Goal: Information Seeking & Learning: Learn about a topic

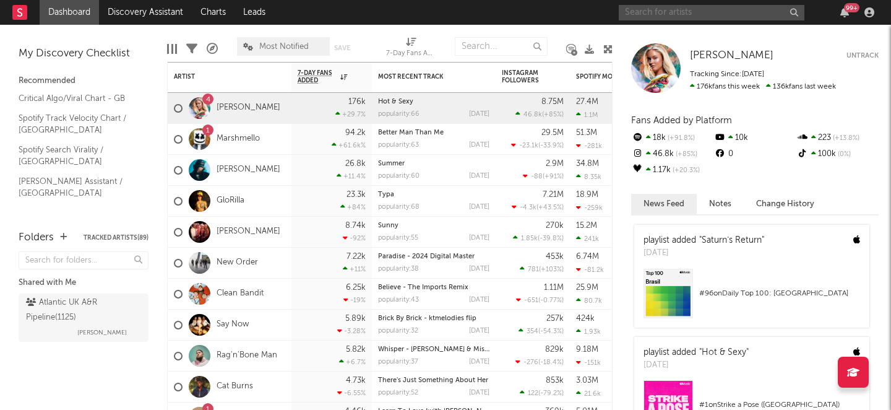
click at [676, 13] on input "text" at bounding box center [712, 12] width 186 height 15
click at [690, 8] on input "[PERSON_NAME]" at bounding box center [712, 12] width 186 height 15
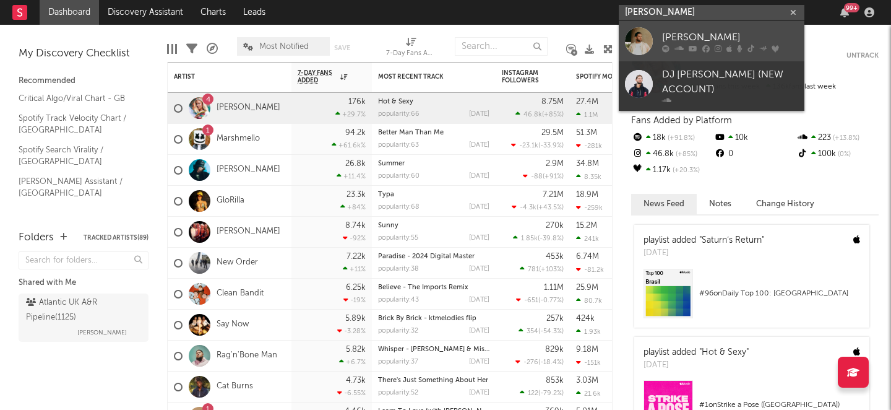
type input "[PERSON_NAME]"
click at [692, 30] on div "[PERSON_NAME]" at bounding box center [730, 37] width 136 height 15
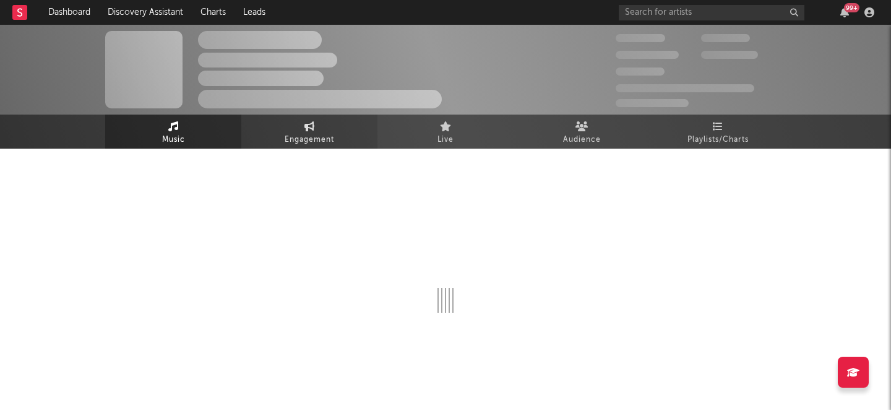
click at [313, 135] on span "Engagement" at bounding box center [309, 139] width 49 height 15
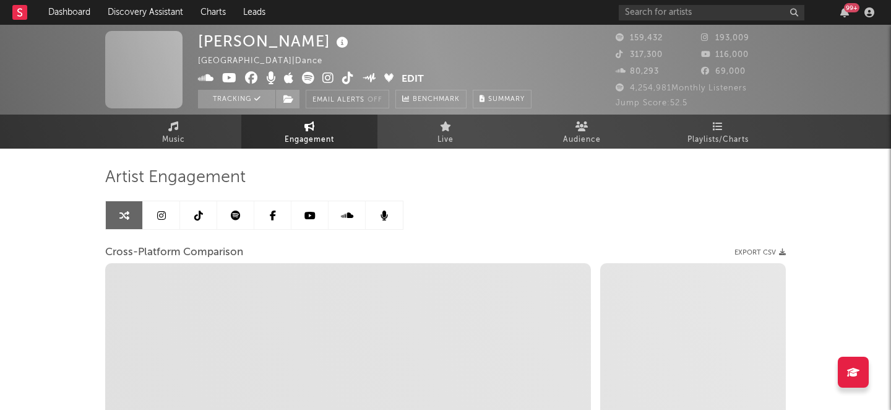
select select "1w"
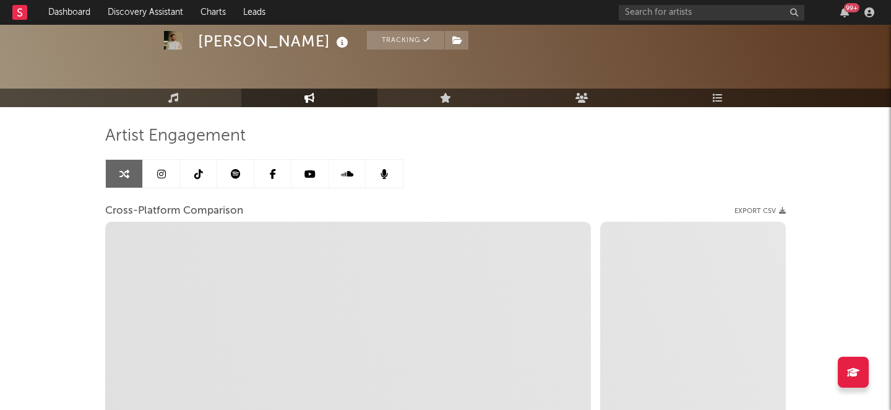
scroll to position [58, 0]
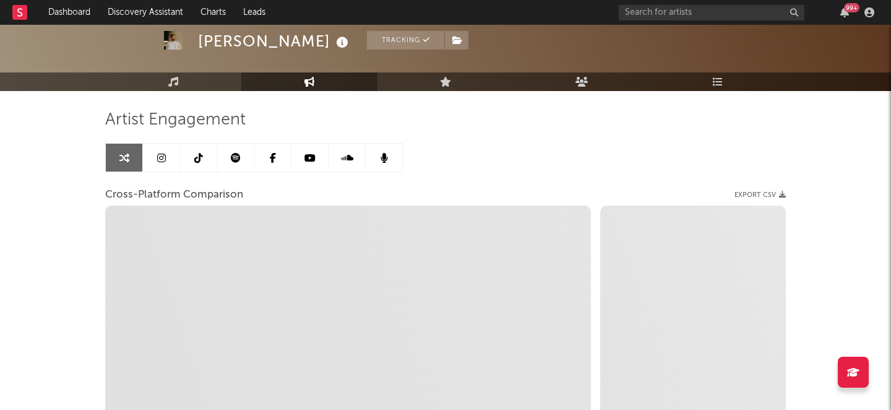
click at [197, 167] on link at bounding box center [198, 158] width 37 height 28
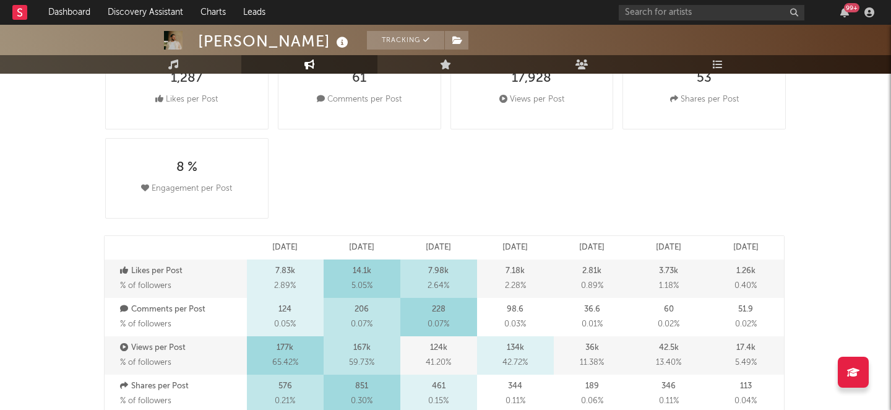
scroll to position [152, 0]
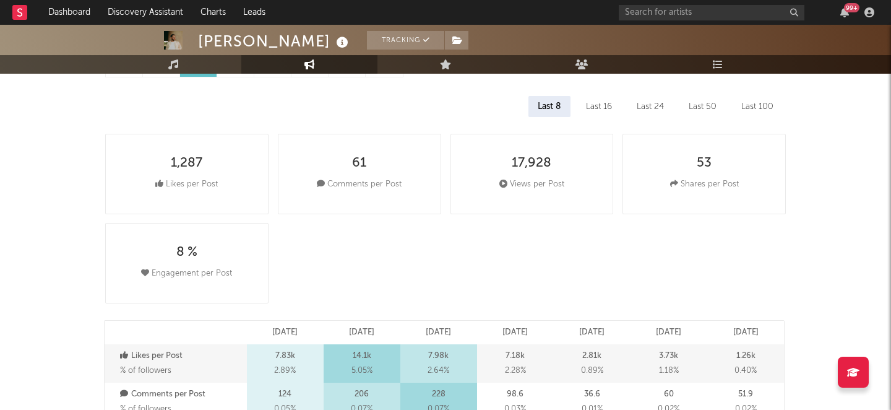
select select "6m"
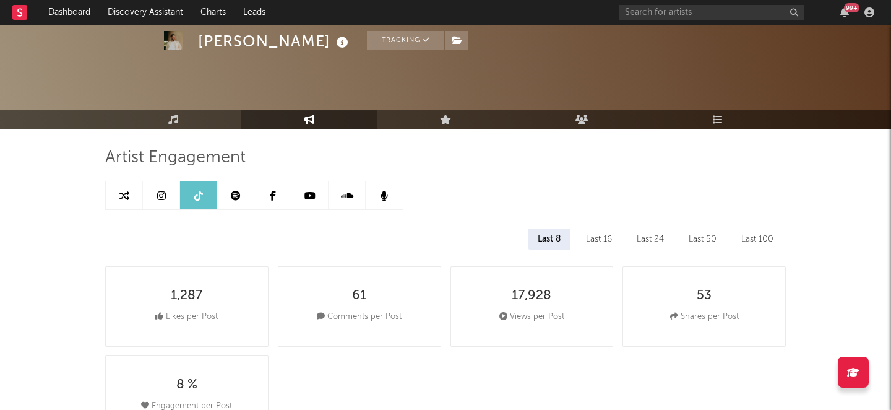
scroll to position [0, 0]
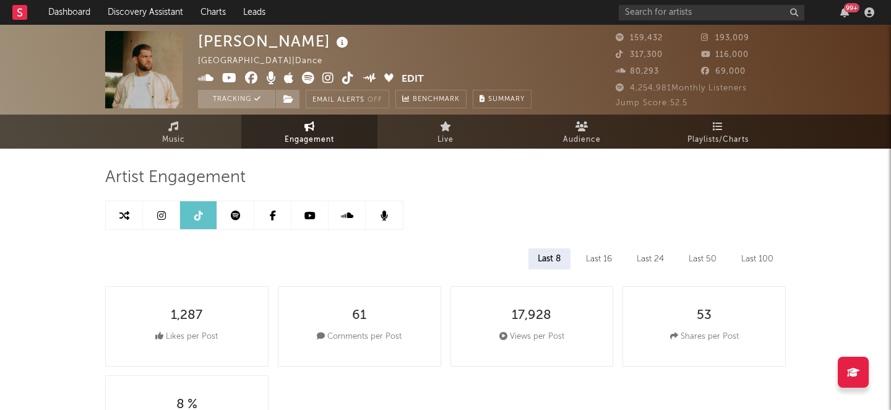
click at [170, 213] on link at bounding box center [161, 215] width 37 height 28
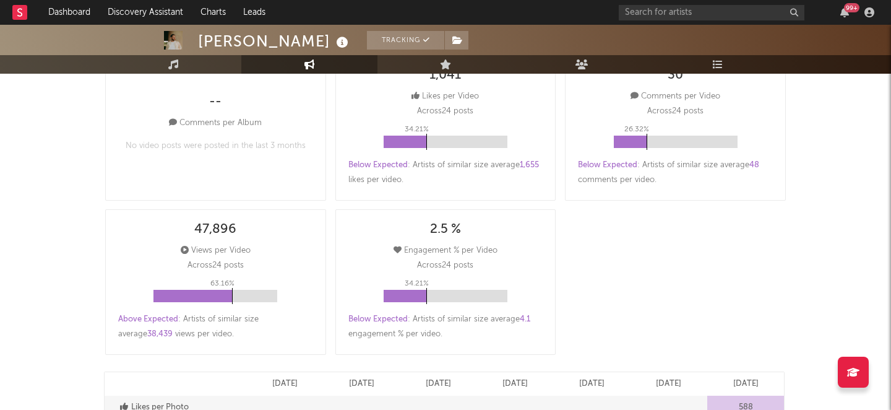
scroll to position [392, 0]
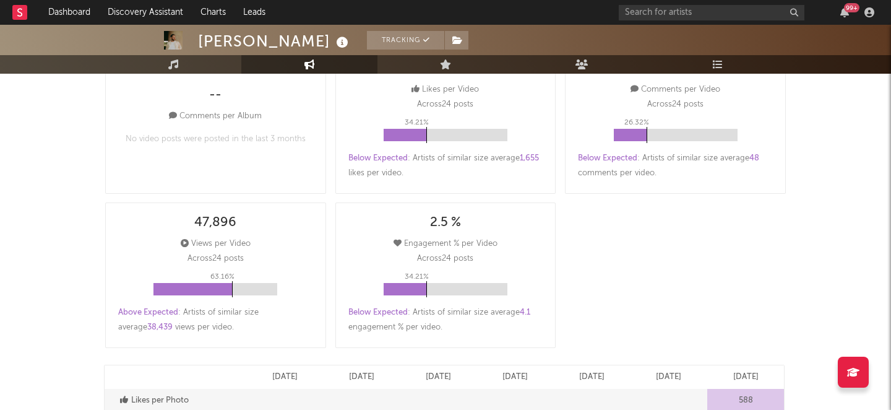
select select "6m"
